Goal: Transaction & Acquisition: Download file/media

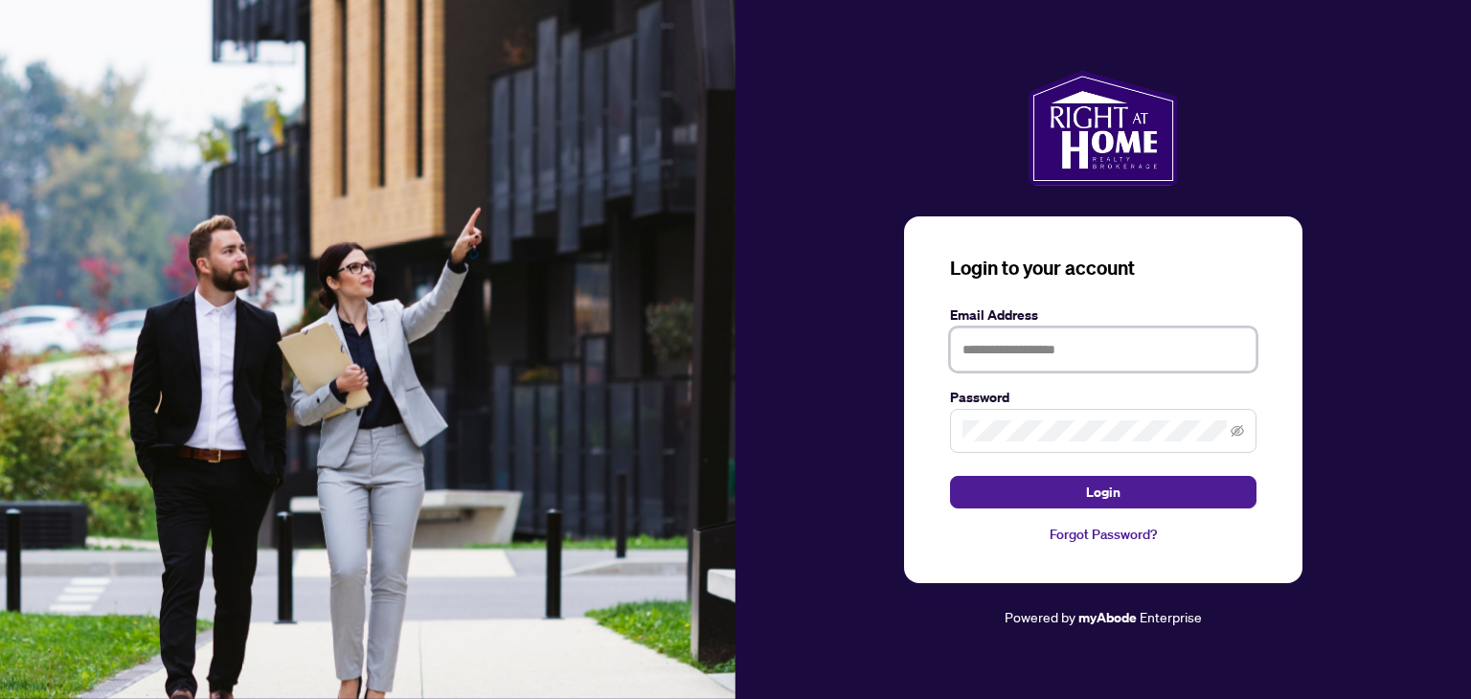
click at [994, 341] on input "text" at bounding box center [1103, 350] width 306 height 44
type input "**********"
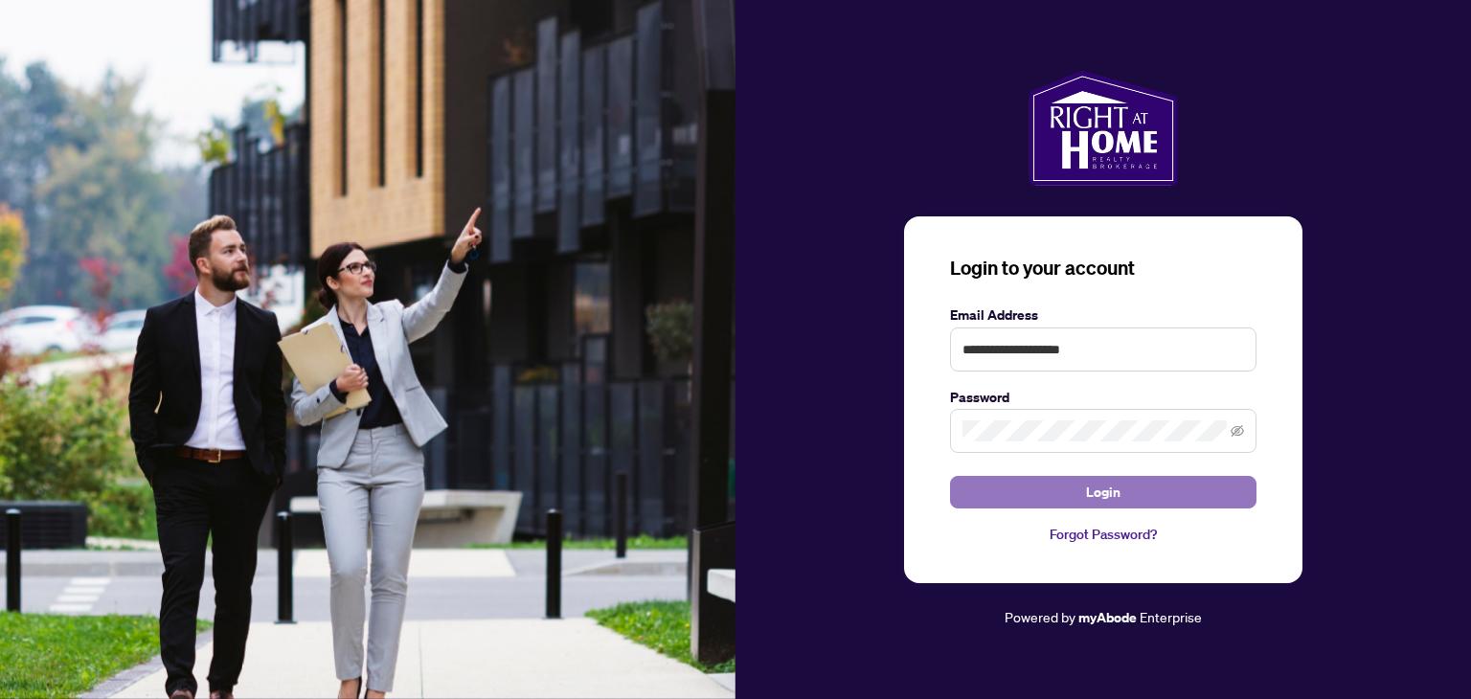
click at [971, 482] on button "Login" at bounding box center [1103, 492] width 306 height 33
click at [1110, 526] on link "Forgot Password?" at bounding box center [1103, 534] width 306 height 21
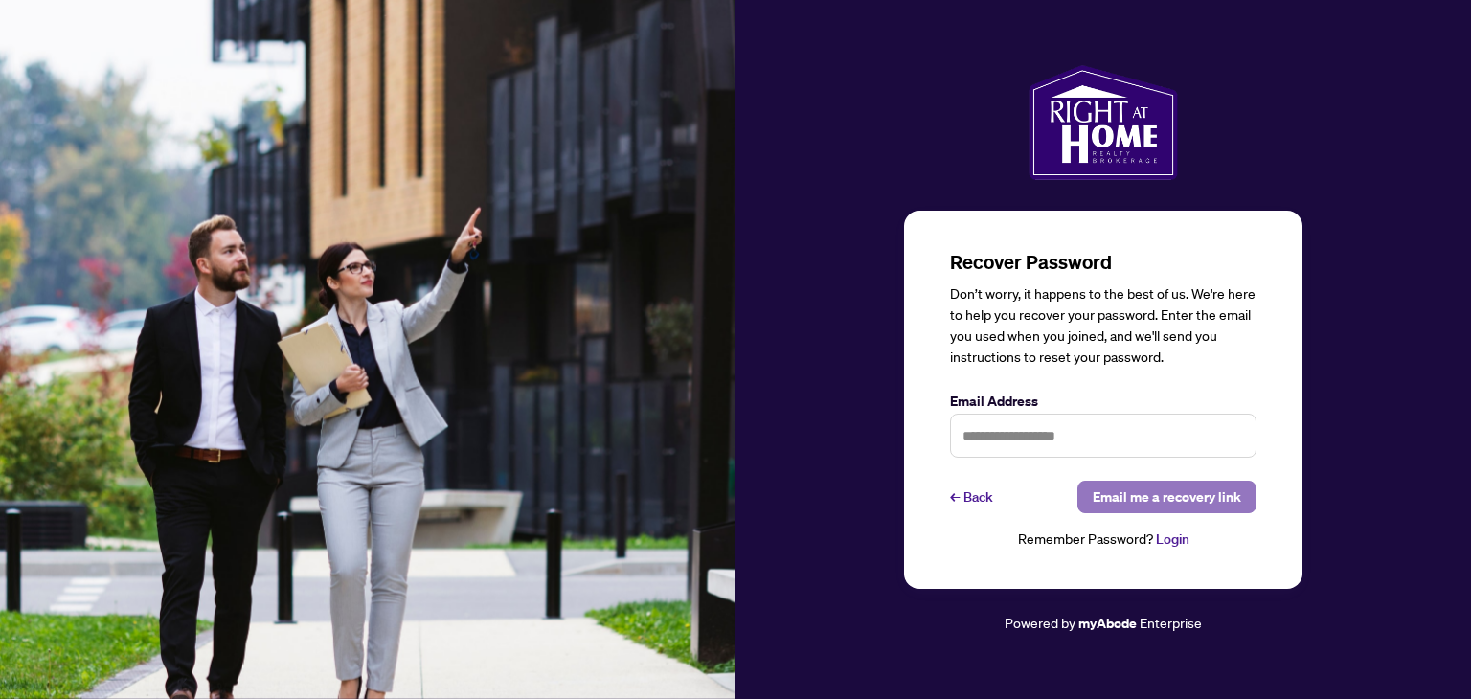
click at [1149, 500] on span "Email me a recovery link" at bounding box center [1167, 497] width 148 height 31
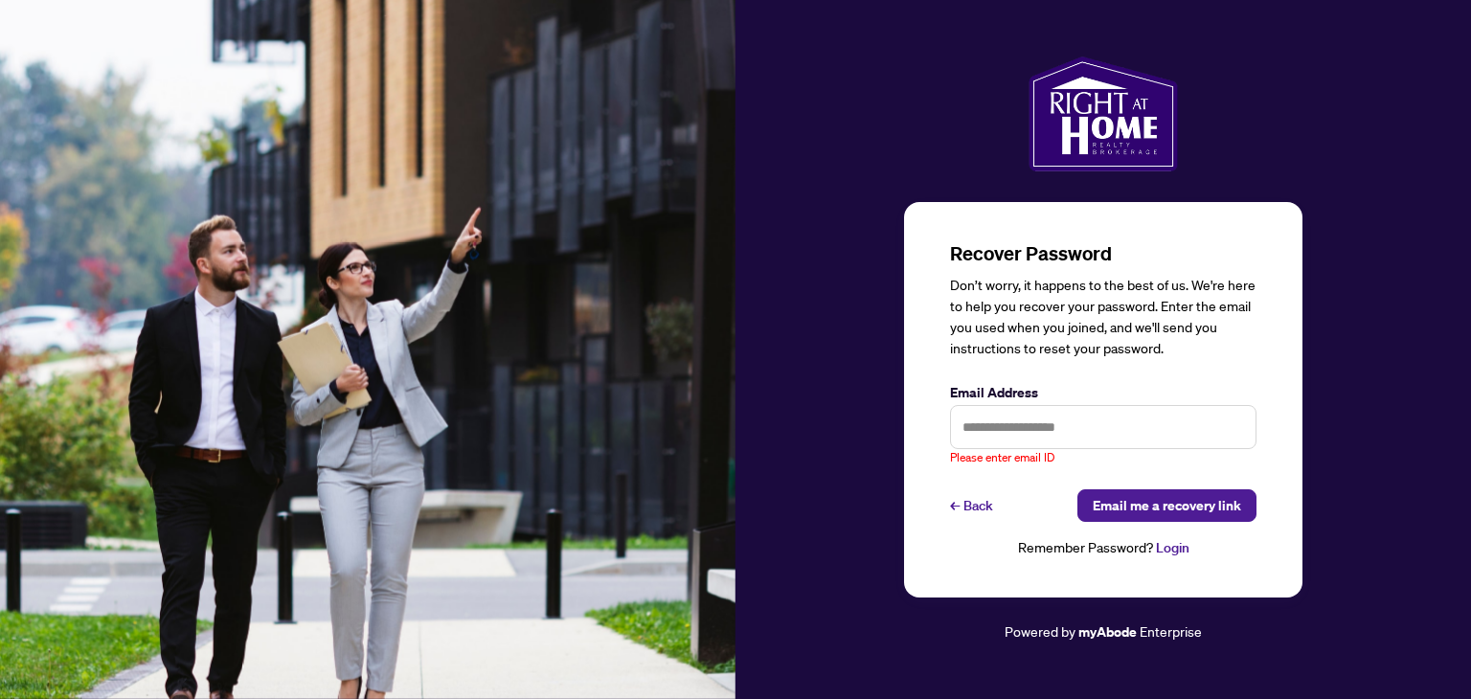
click at [944, 419] on div "Recover Password Don’t worry, it happens to the best of us. We're here to help …" at bounding box center [1103, 400] width 398 height 396
click at [987, 421] on input "text" at bounding box center [1103, 427] width 306 height 44
type input "**********"
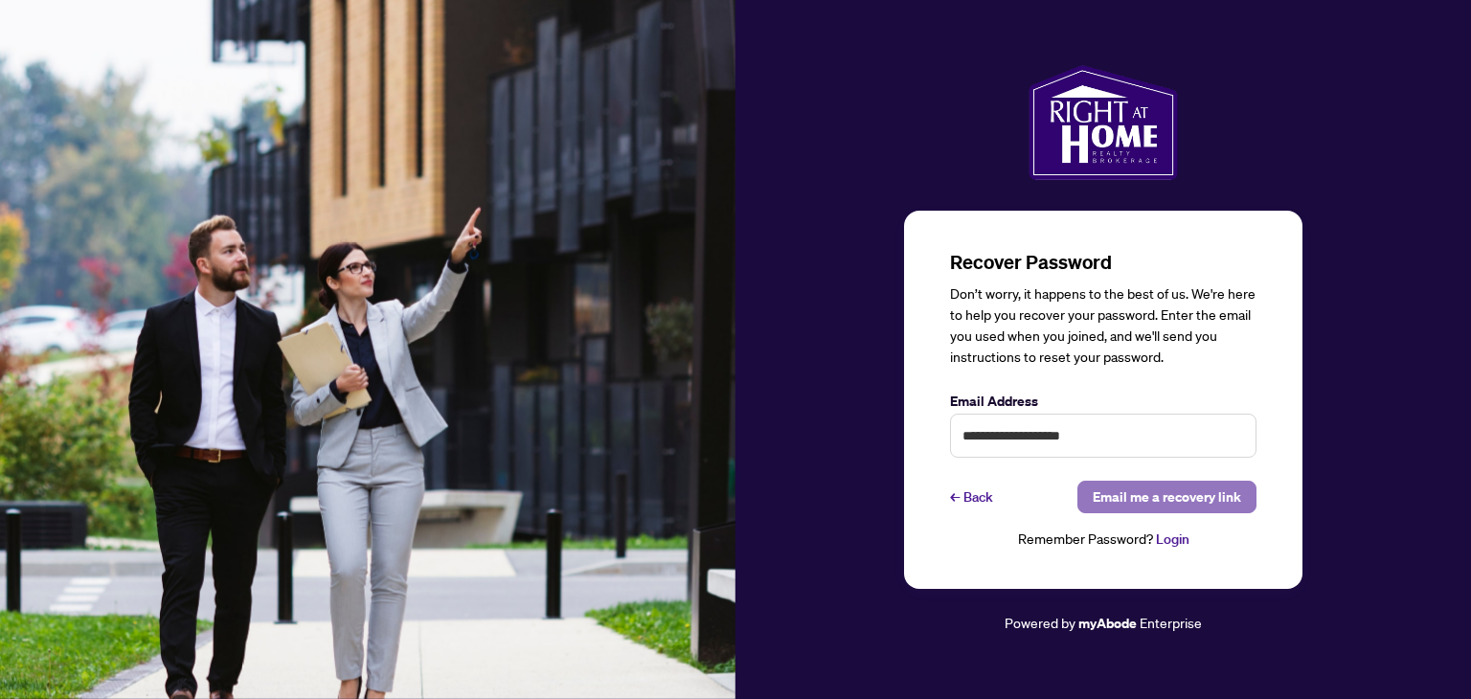
click at [1150, 499] on span "Email me a recovery link" at bounding box center [1167, 497] width 148 height 31
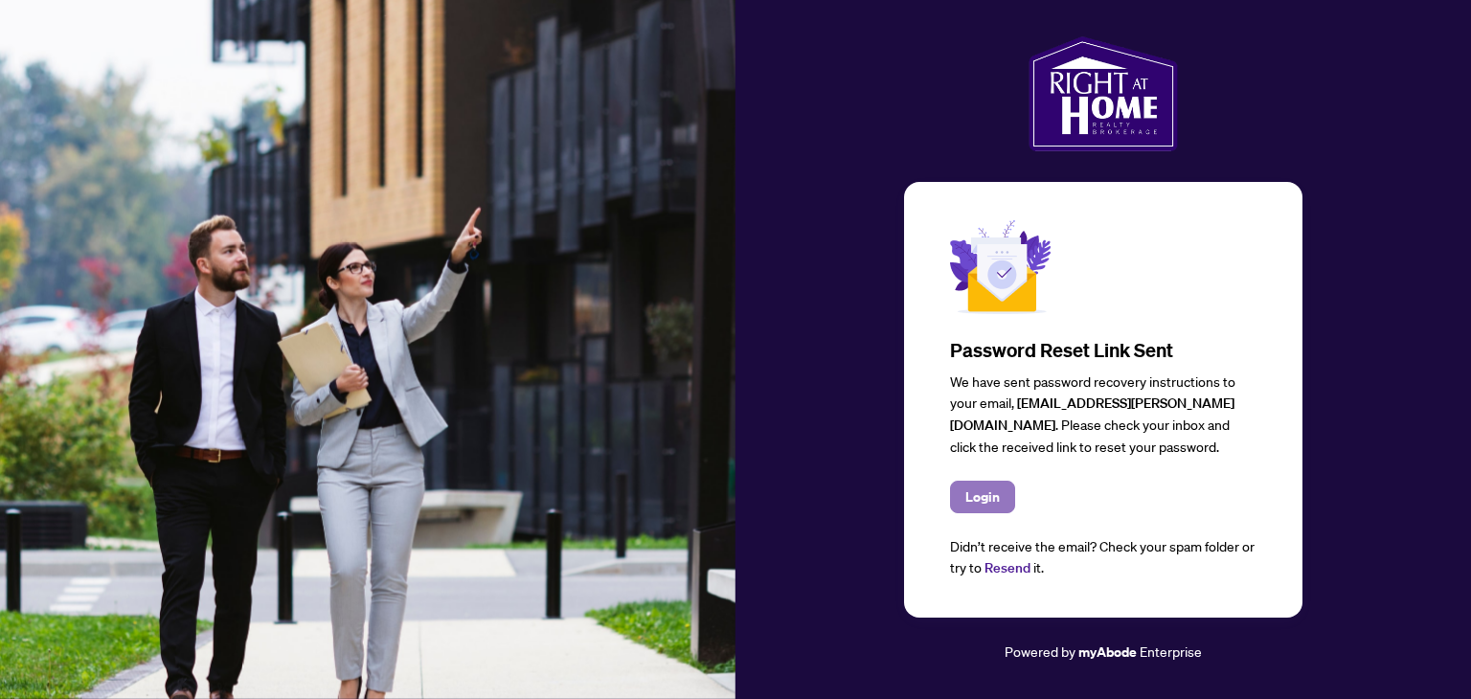
click at [983, 491] on span "Login" at bounding box center [982, 497] width 34 height 31
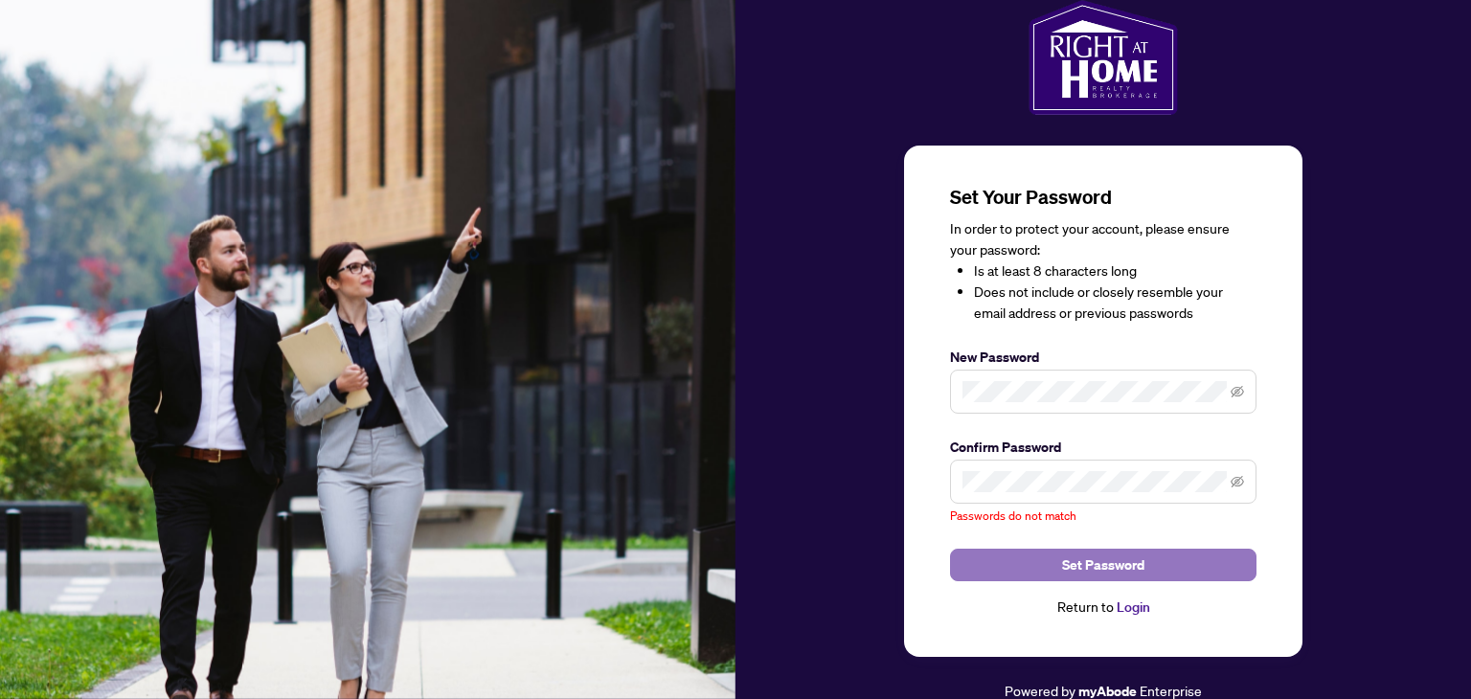
click at [1084, 555] on span "Set Password" at bounding box center [1103, 565] width 82 height 31
click at [1242, 389] on icon "eye-invisible" at bounding box center [1237, 391] width 13 height 13
click at [1233, 480] on icon "eye-invisible" at bounding box center [1237, 481] width 13 height 13
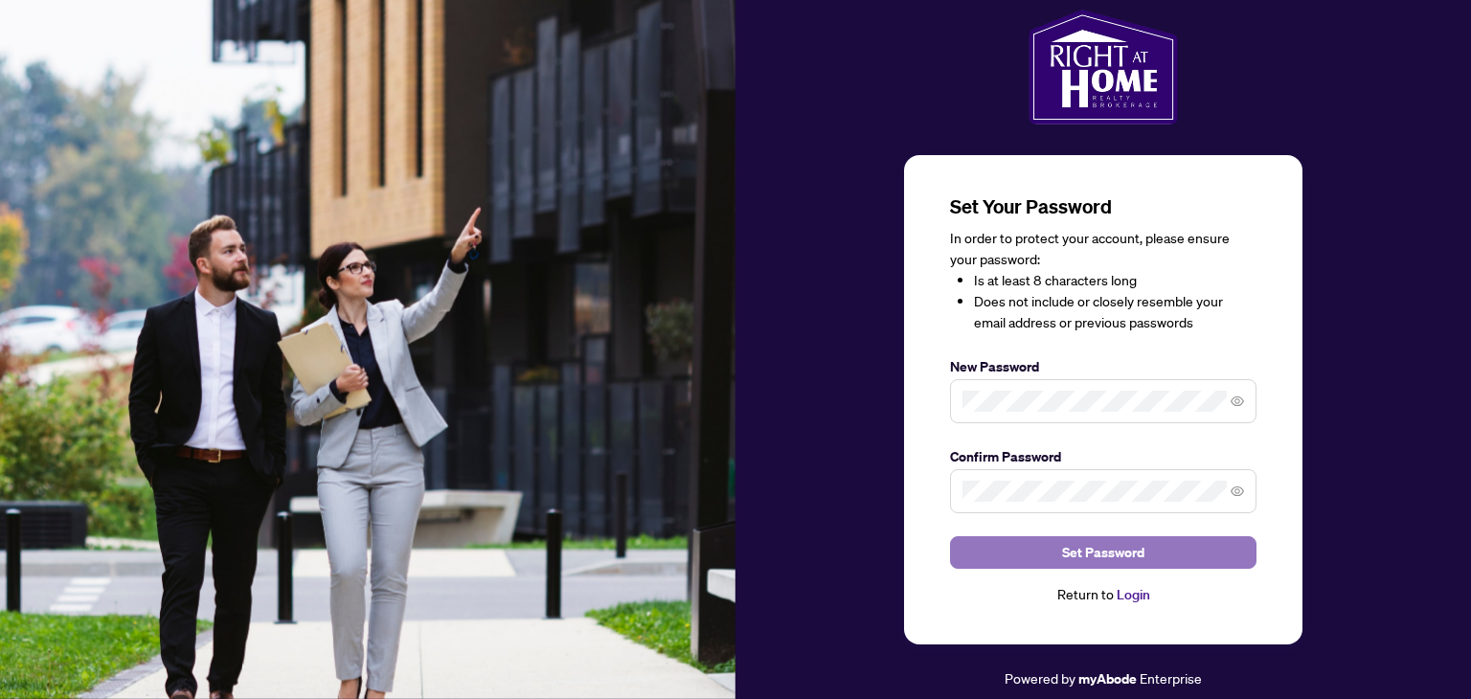
click at [1075, 553] on span "Set Password" at bounding box center [1103, 552] width 82 height 31
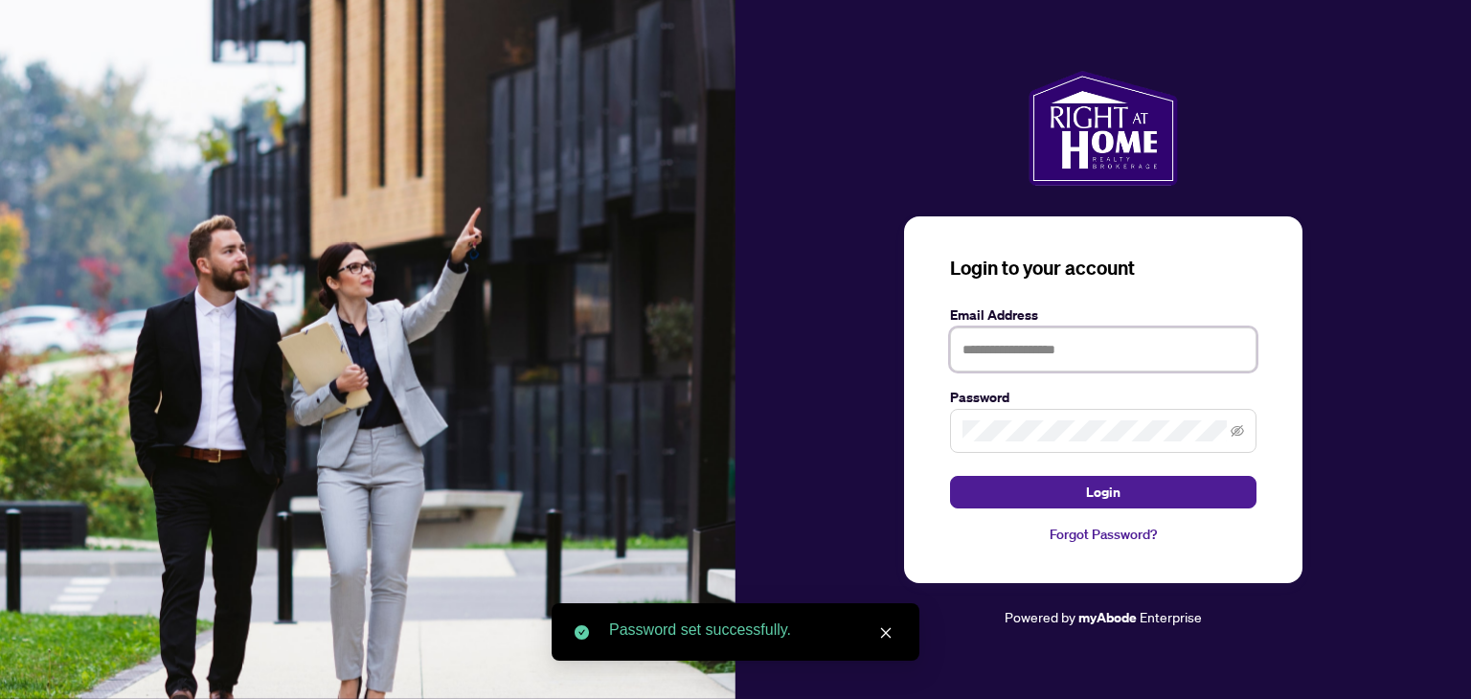
click at [1007, 346] on input "text" at bounding box center [1103, 350] width 306 height 44
type input "**********"
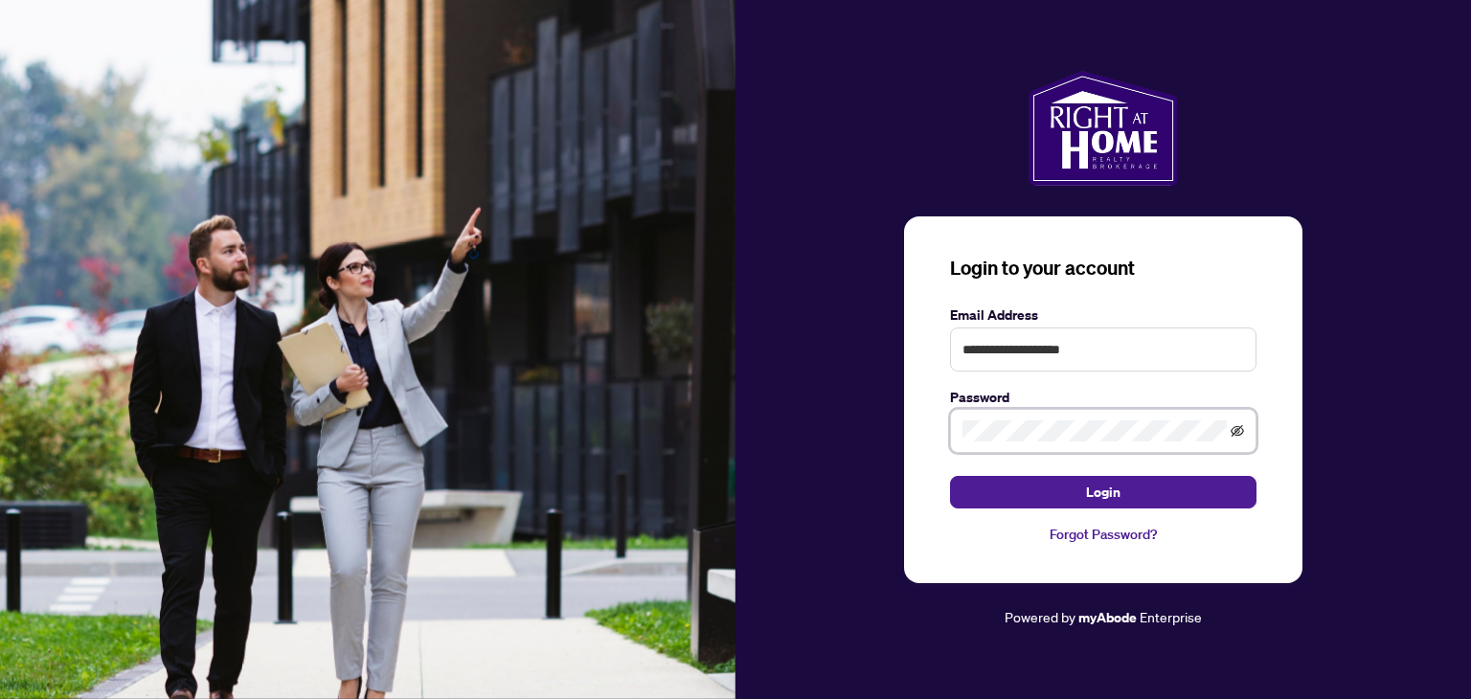
click at [1237, 428] on icon "eye-invisible" at bounding box center [1237, 430] width 13 height 13
click at [998, 492] on button "Login" at bounding box center [1103, 492] width 306 height 33
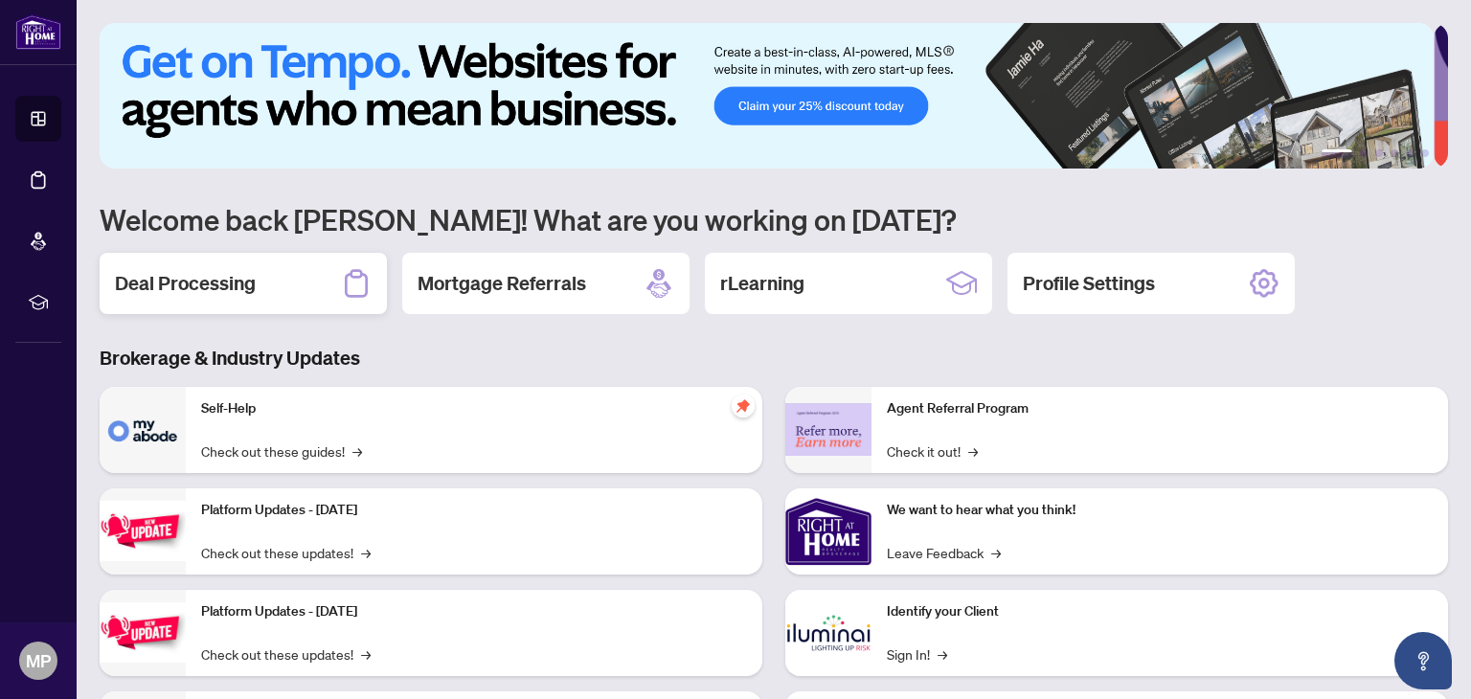
click at [215, 300] on div "Deal Processing" at bounding box center [243, 283] width 287 height 61
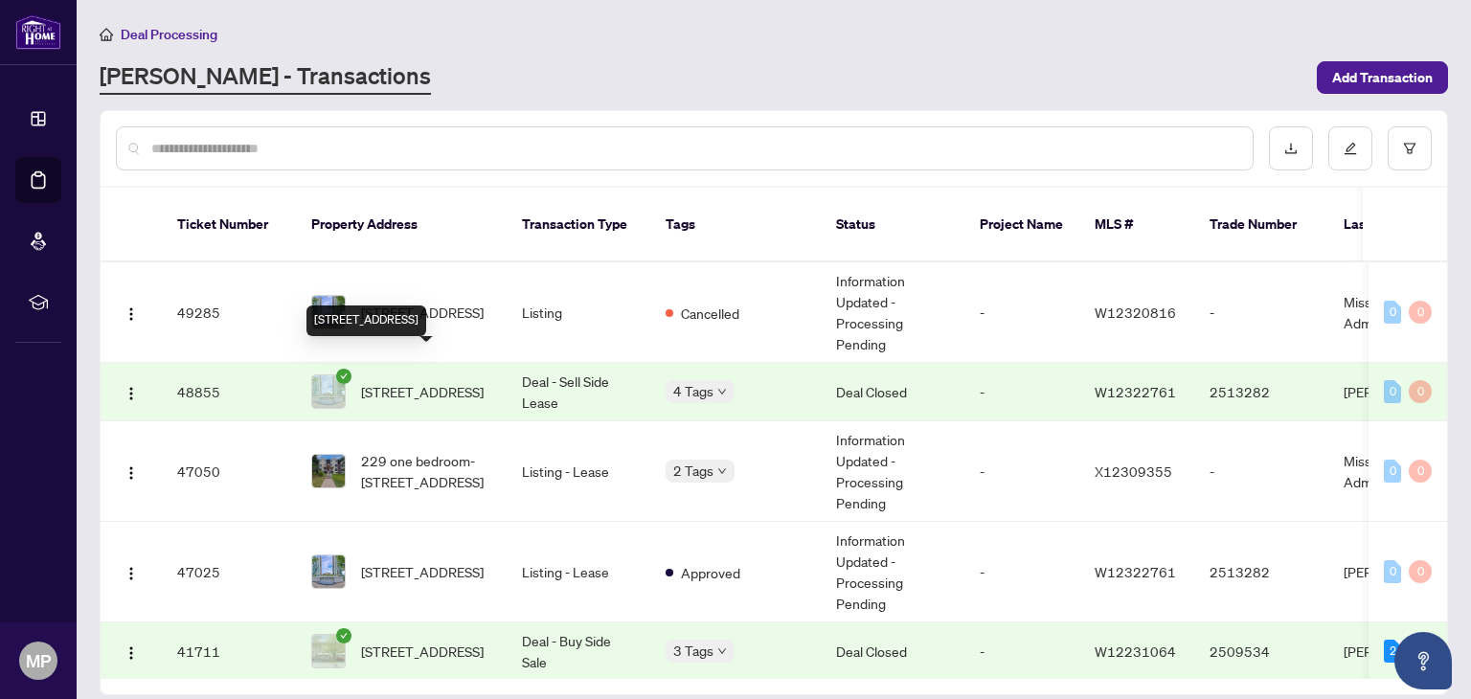
click at [407, 381] on span "1511-205 Sherway Gardens Rd, Toronto, Ontario M9C 0A5, Canada" at bounding box center [422, 391] width 123 height 21
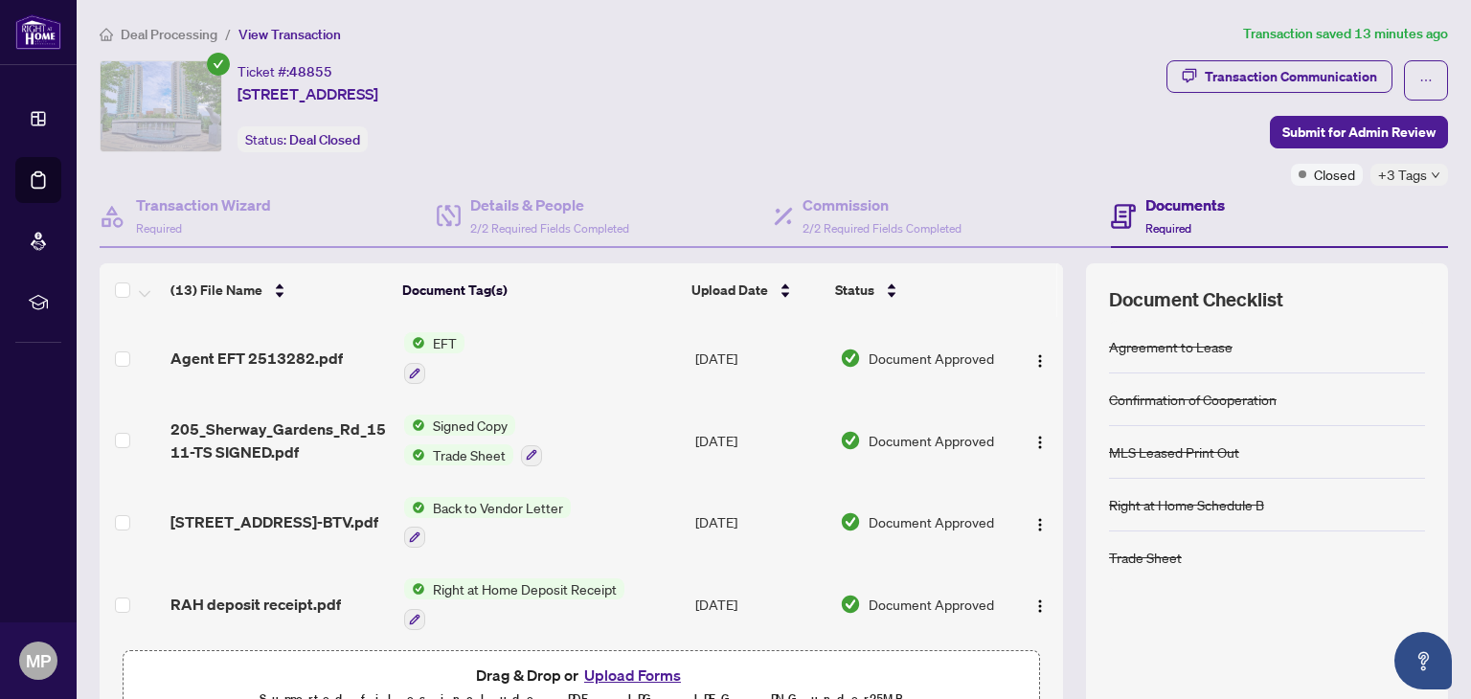
click at [282, 349] on span "Agent EFT 2513282.pdf" at bounding box center [256, 358] width 172 height 23
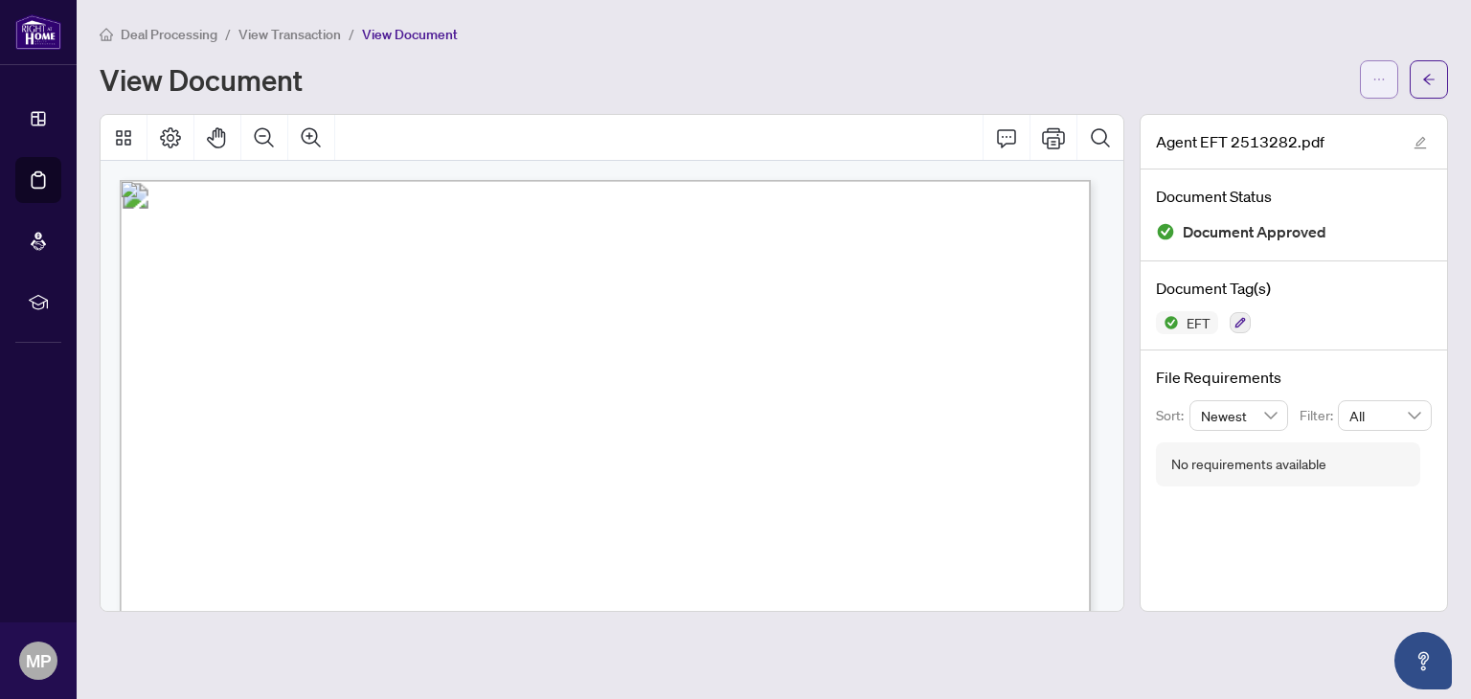
click at [1379, 73] on icon "ellipsis" at bounding box center [1378, 79] width 13 height 13
click at [1315, 121] on span "Download" at bounding box center [1310, 120] width 146 height 21
